Goal: Information Seeking & Learning: Learn about a topic

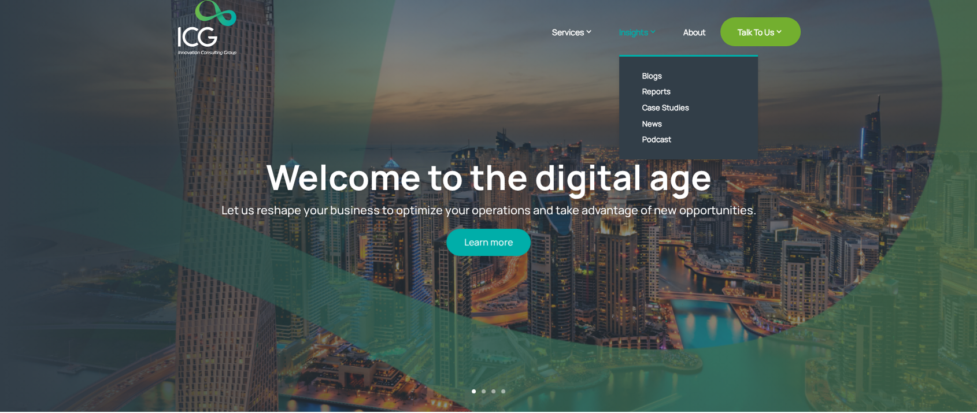
click at [627, 36] on link "Insights" at bounding box center [644, 40] width 50 height 29
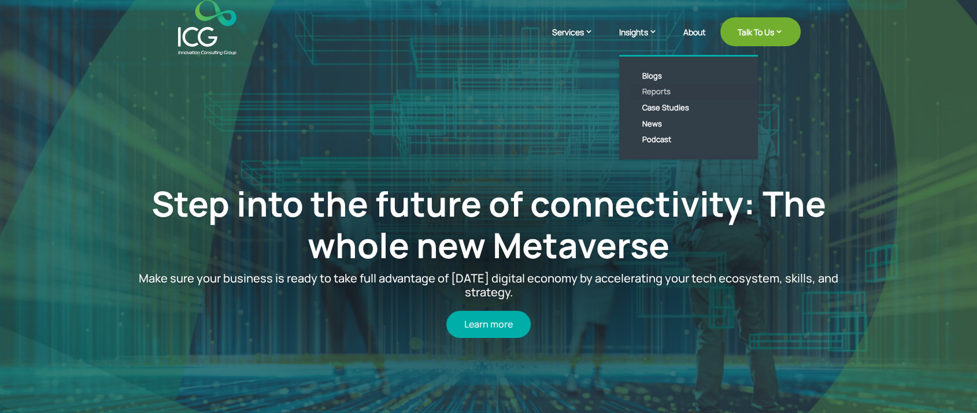
click at [651, 86] on link "Reports" at bounding box center [697, 92] width 133 height 16
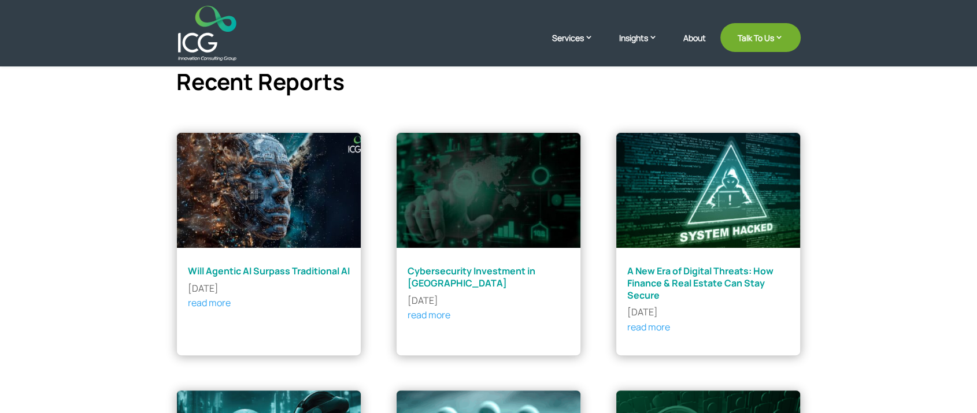
scroll to position [257, 0]
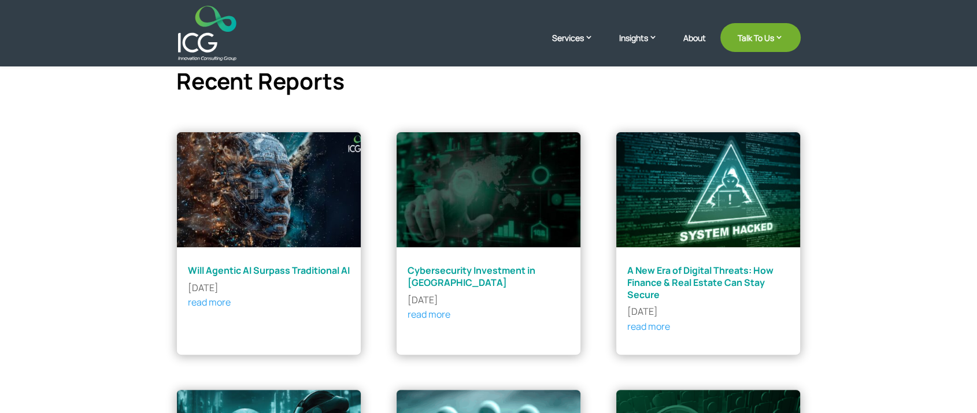
click at [227, 234] on img at bounding box center [268, 190] width 185 height 116
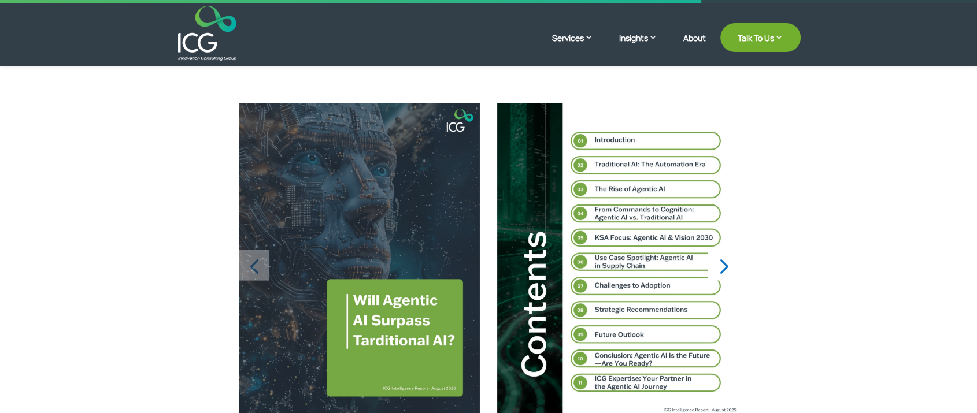
scroll to position [449, 0]
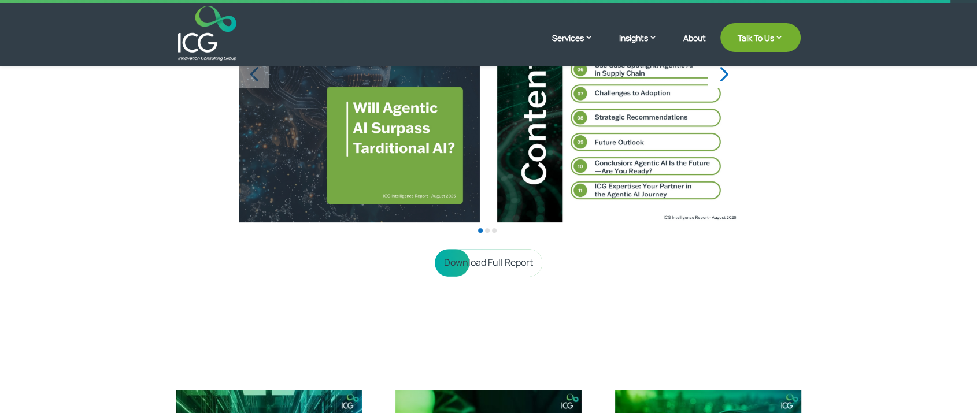
click at [506, 266] on link "Download Full Report" at bounding box center [489, 262] width 108 height 27
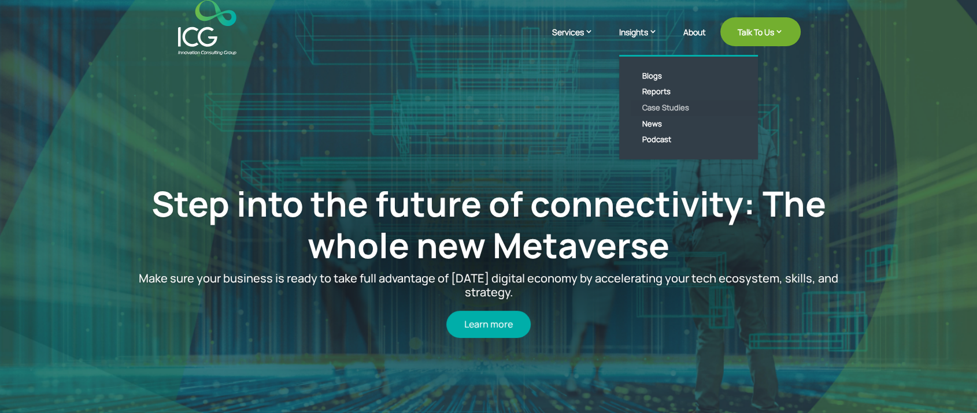
click at [670, 105] on link "Case Studies" at bounding box center [697, 108] width 133 height 16
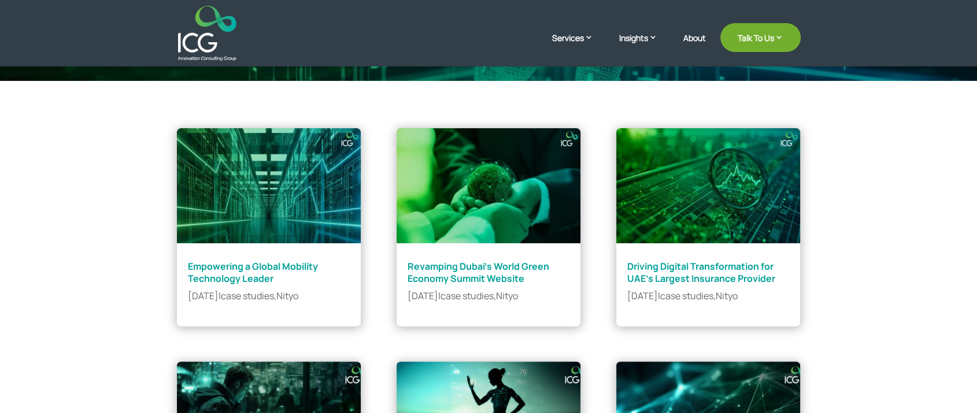
scroll to position [257, 0]
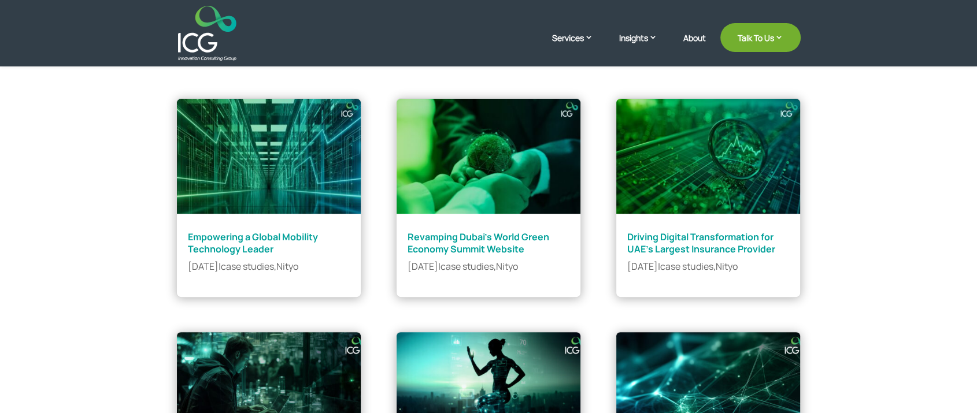
click at [222, 250] on link "Empowering a Global Mobility Technology Leader" at bounding box center [253, 243] width 130 height 25
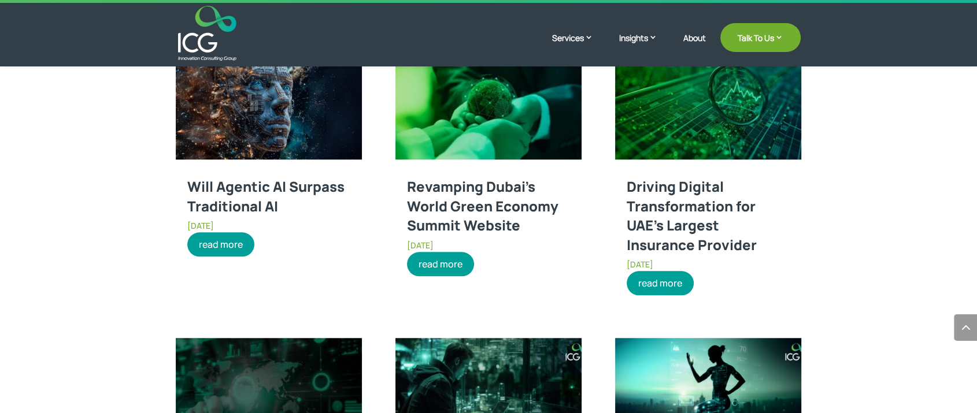
scroll to position [963, 0]
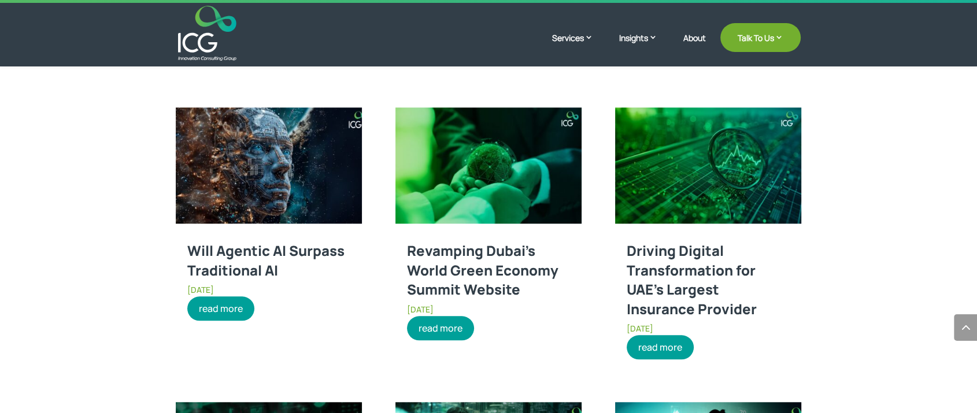
click at [225, 246] on link "Will Agentic AI Surpass Traditional AI" at bounding box center [265, 260] width 157 height 39
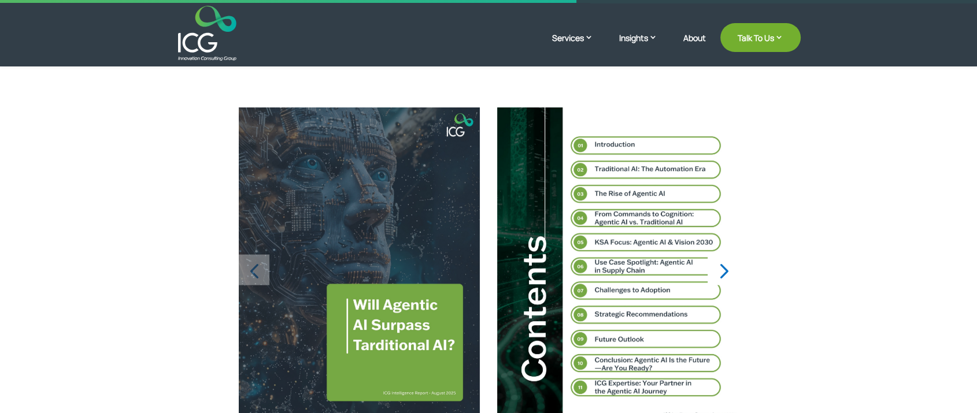
scroll to position [321, 0]
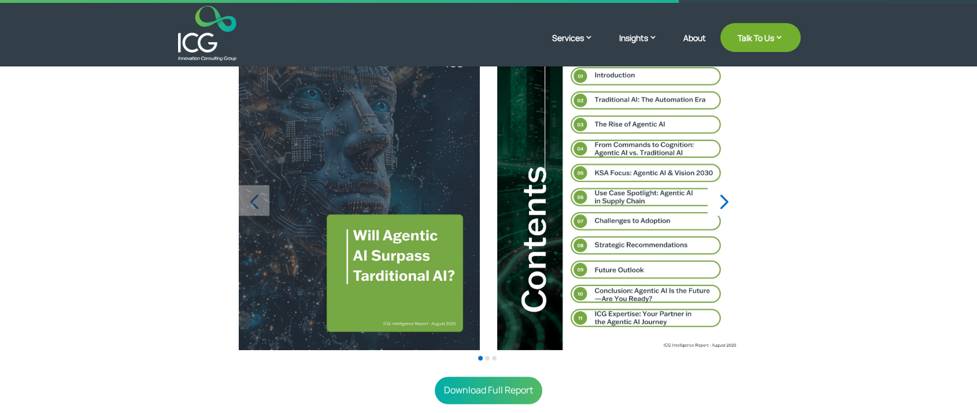
click at [728, 201] on div "Next slide" at bounding box center [723, 201] width 31 height 31
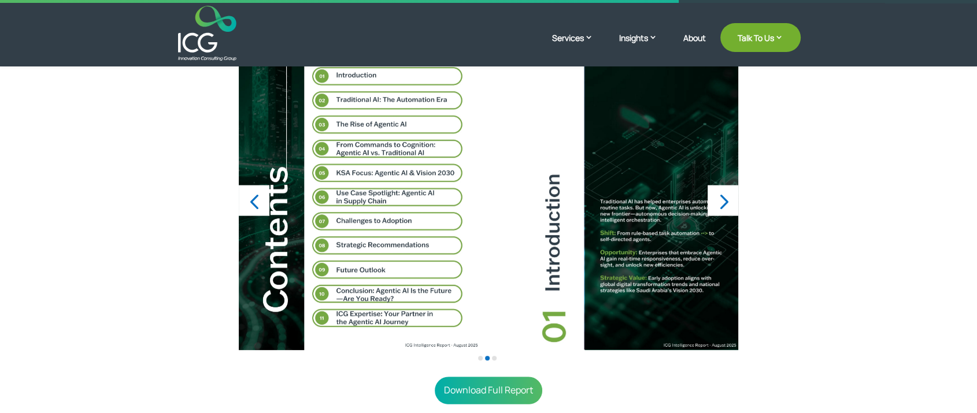
click at [728, 201] on div "Next slide" at bounding box center [723, 201] width 31 height 31
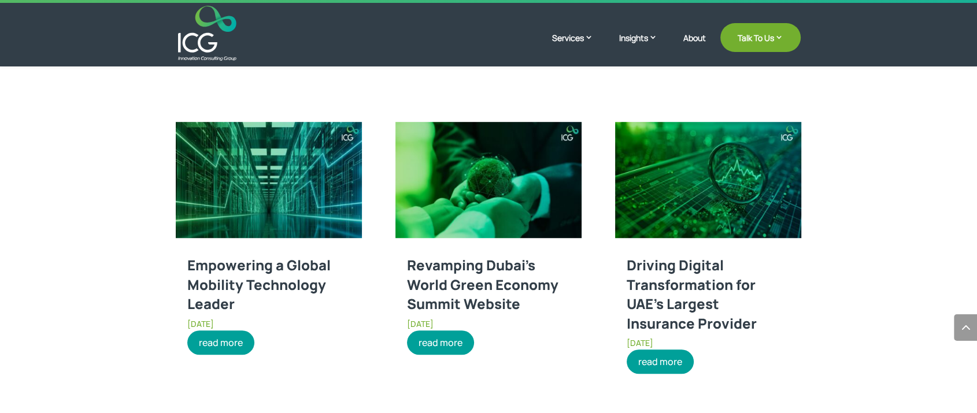
scroll to position [771, 0]
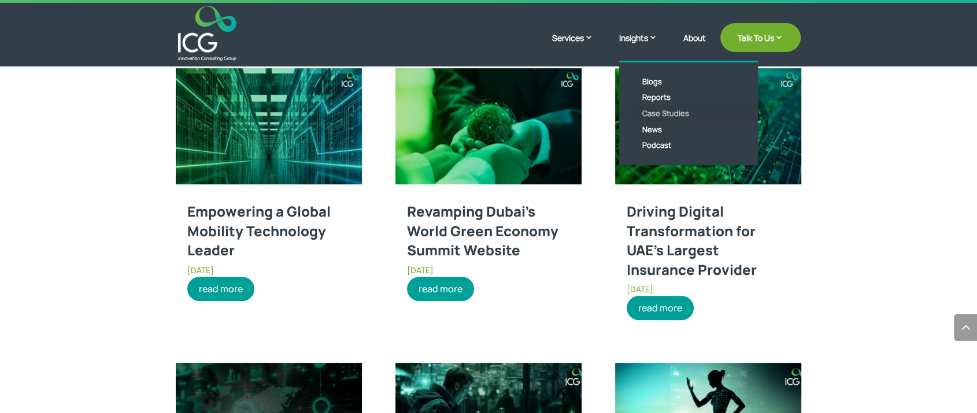
click at [675, 110] on link "Case Studies" at bounding box center [697, 114] width 133 height 16
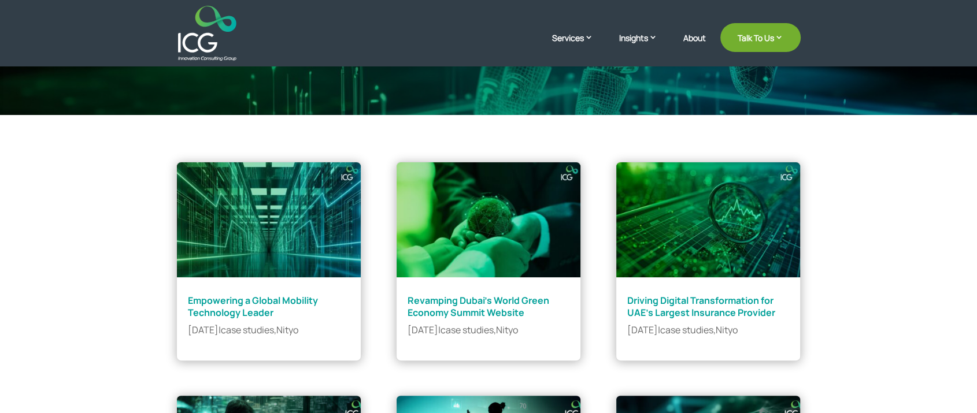
scroll to position [247, 0]
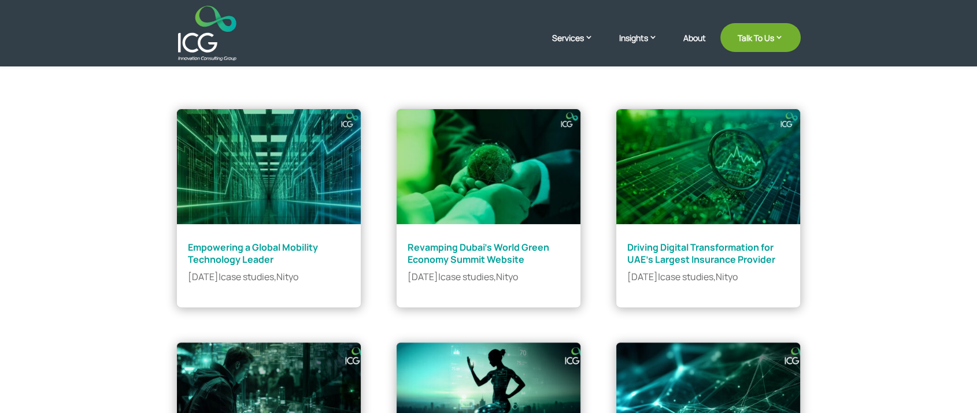
click at [245, 250] on link "Empowering a Global Mobility Technology Leader" at bounding box center [253, 253] width 130 height 25
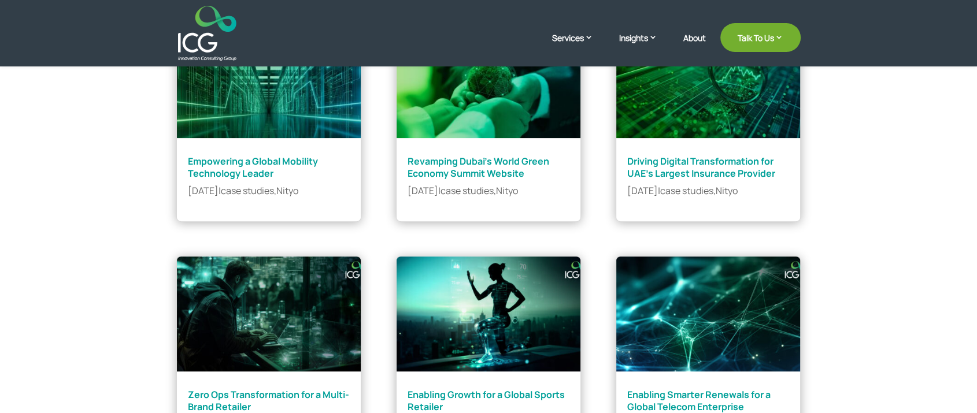
scroll to position [311, 0]
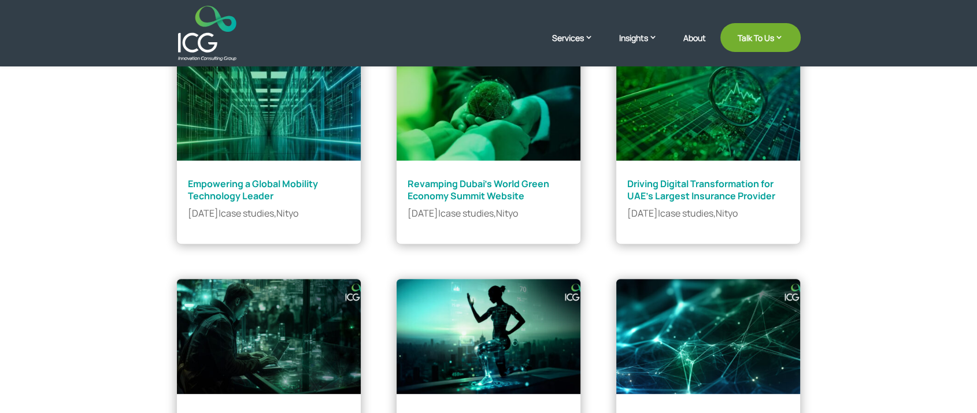
click at [483, 190] on link "Revamping Dubai’s World Green Economy Summit Website" at bounding box center [479, 190] width 142 height 25
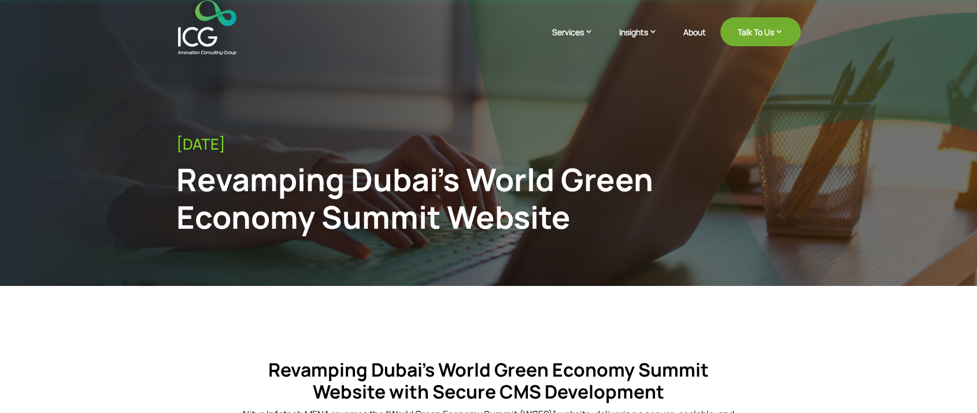
click at [197, 31] on img at bounding box center [207, 27] width 58 height 55
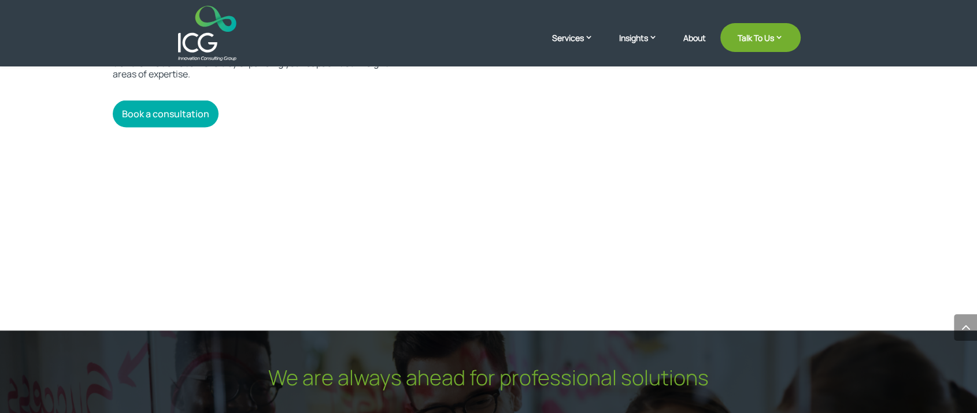
scroll to position [2496, 0]
